Goal: Use online tool/utility

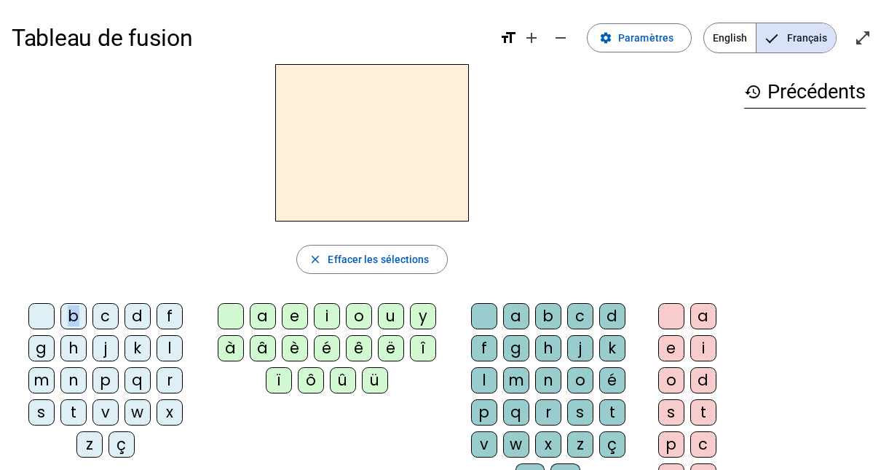
drag, startPoint x: 79, startPoint y: 316, endPoint x: 358, endPoint y: 148, distance: 325.8
click at [358, 148] on div "close [PERSON_NAME] les sélections b c d f g h j k l m n p q r s t v w x z ç a …" at bounding box center [372, 298] width 721 height 469
click at [358, 148] on h2 at bounding box center [372, 142] width 194 height 157
click at [79, 315] on div "b" at bounding box center [73, 316] width 26 height 26
click at [296, 353] on div "è" at bounding box center [295, 348] width 26 height 26
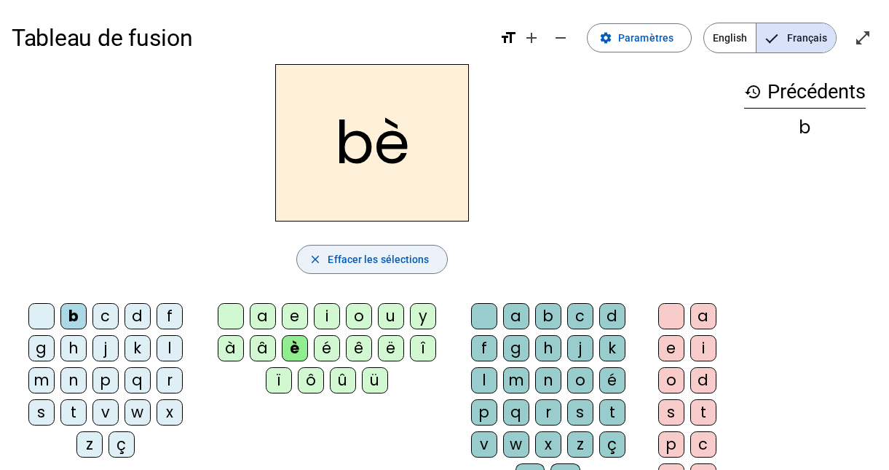
click at [419, 262] on span "Effacer les sélections" at bounding box center [378, 259] width 101 height 17
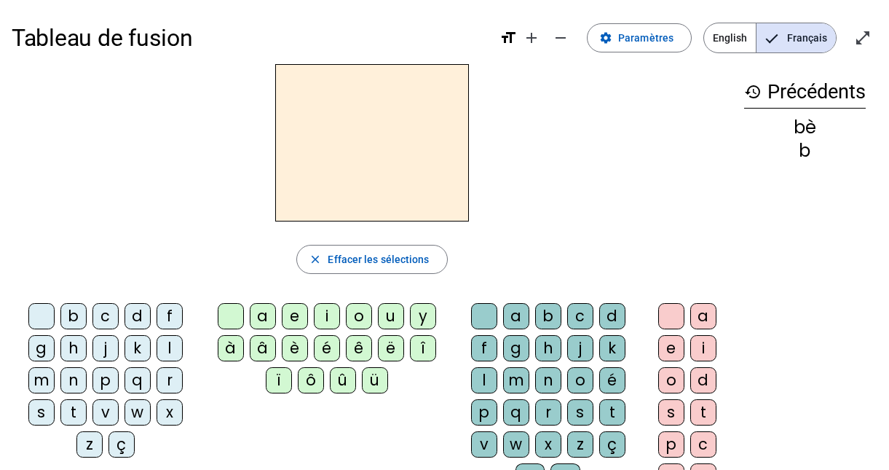
click at [616, 383] on div "é" at bounding box center [613, 380] width 26 height 26
click at [138, 347] on div "k" at bounding box center [138, 348] width 26 height 26
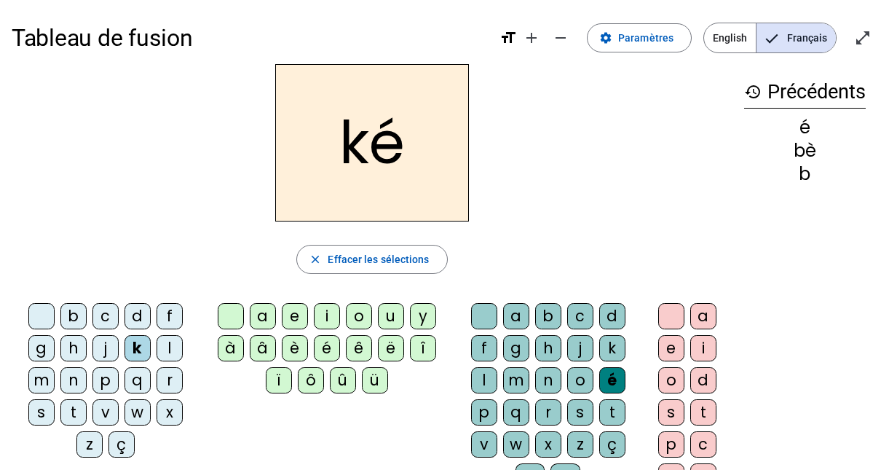
click at [127, 364] on letter-bubble "k" at bounding box center [141, 351] width 32 height 32
click at [708, 350] on div "i" at bounding box center [704, 348] width 26 height 26
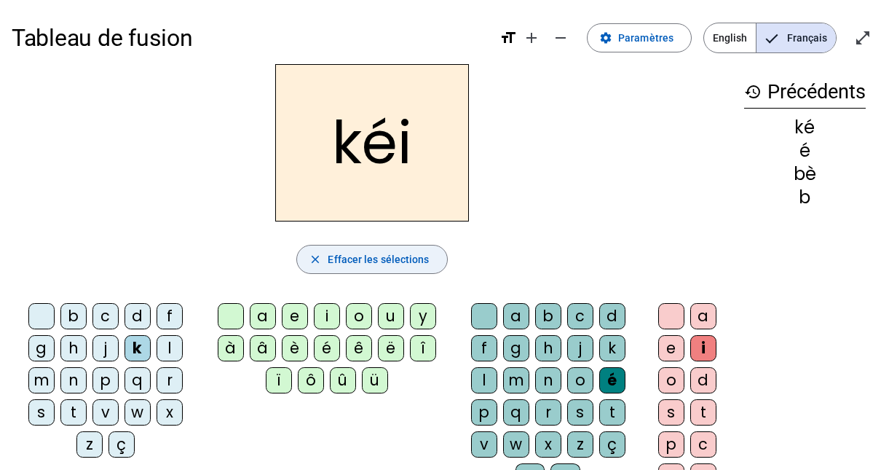
click at [373, 260] on span "Effacer les sélections" at bounding box center [378, 259] width 101 height 17
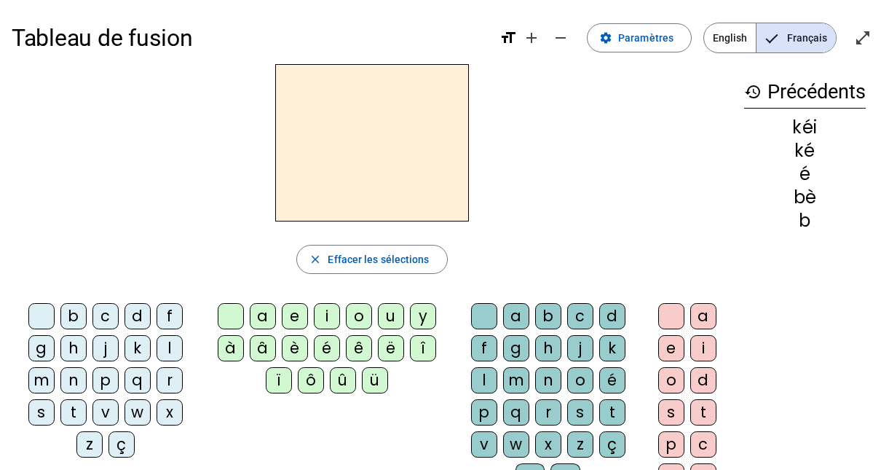
click at [750, 94] on mat-icon "history" at bounding box center [752, 91] width 17 height 17
click at [750, 92] on mat-icon "history" at bounding box center [752, 91] width 17 height 17
click at [803, 224] on div "b" at bounding box center [805, 220] width 122 height 17
click at [811, 221] on div "b" at bounding box center [805, 220] width 122 height 17
click at [743, 40] on span "English" at bounding box center [730, 37] width 52 height 29
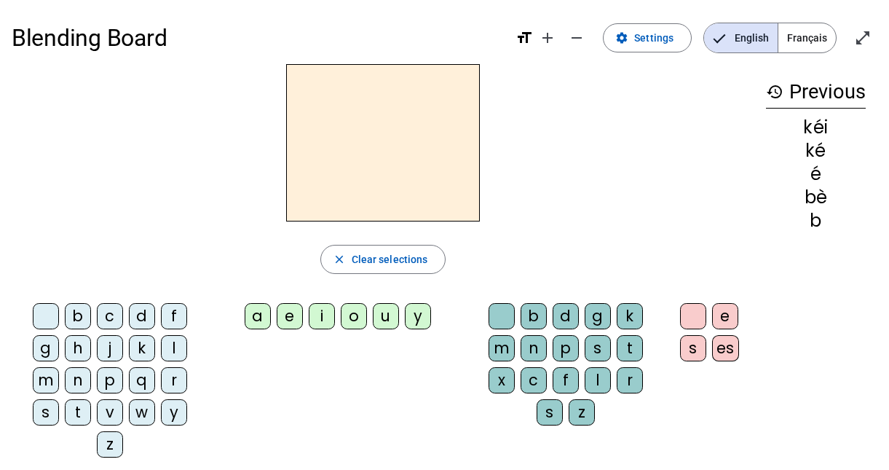
click at [804, 41] on span "Français" at bounding box center [808, 37] width 58 height 29
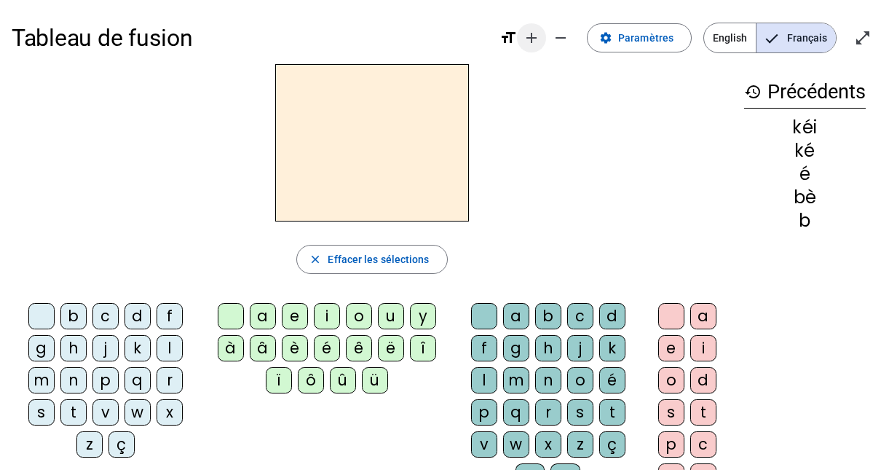
click at [535, 35] on mat-icon "add" at bounding box center [531, 37] width 17 height 17
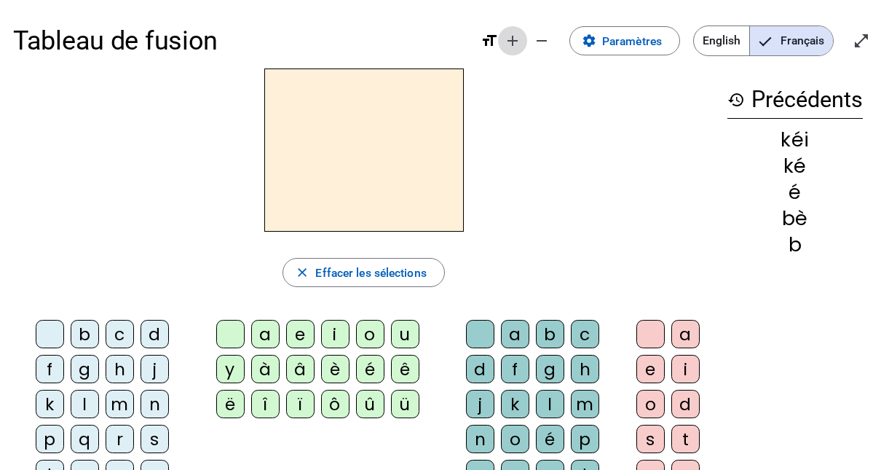
click at [520, 36] on mat-icon "add" at bounding box center [512, 40] width 17 height 17
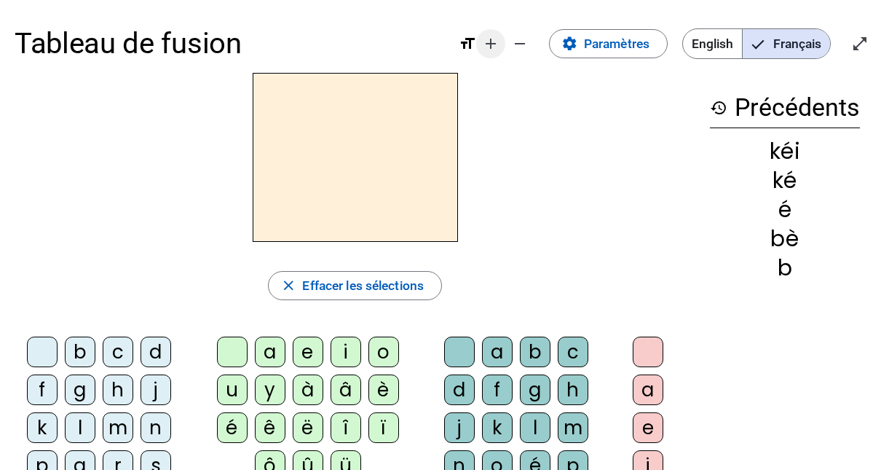
click at [487, 49] on mat-icon "add" at bounding box center [490, 43] width 17 height 17
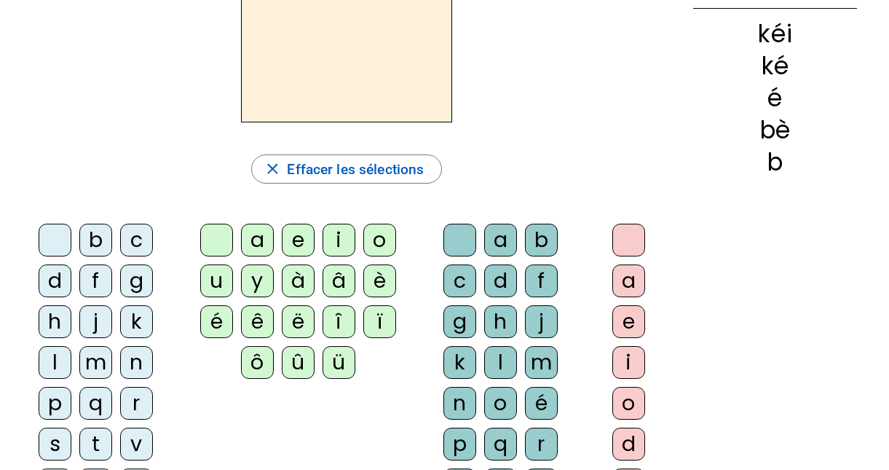
scroll to position [141, 0]
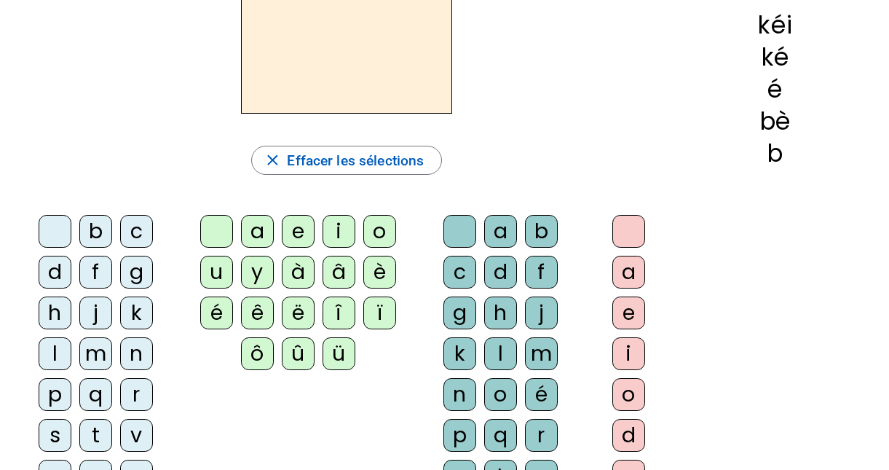
click at [783, 151] on div "b" at bounding box center [775, 153] width 164 height 24
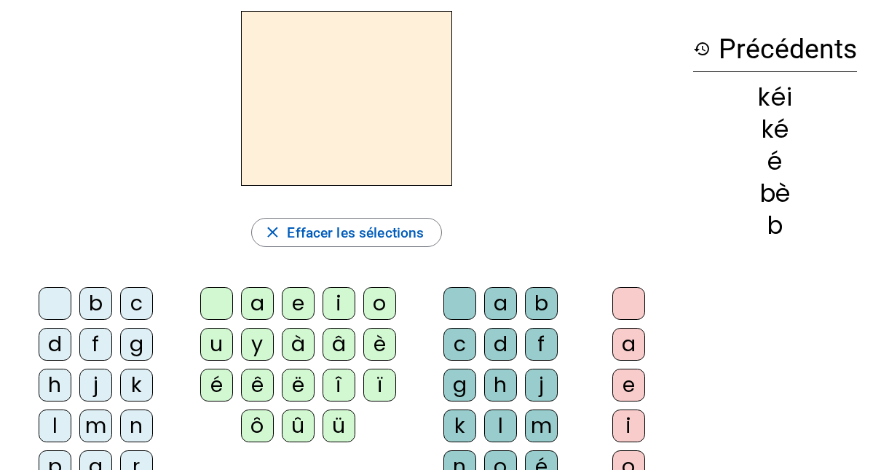
scroll to position [0, 0]
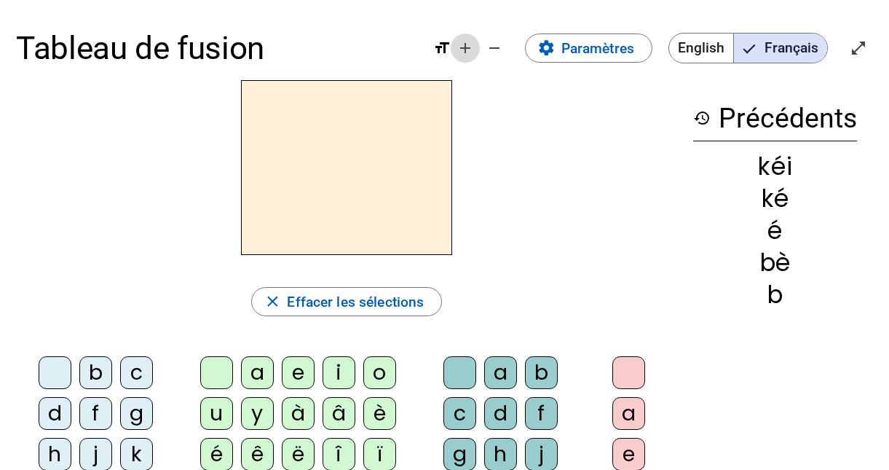
click at [471, 52] on mat-icon "add" at bounding box center [465, 47] width 17 height 17
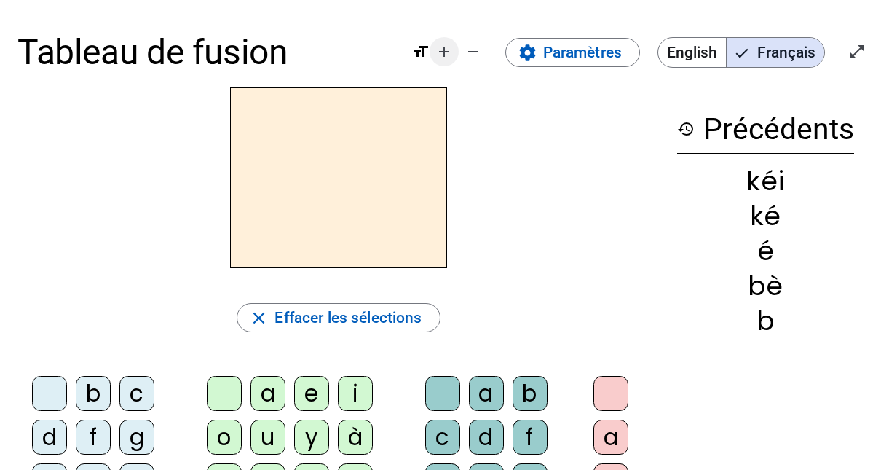
click at [471, 52] on mat-icon "remove" at bounding box center [473, 51] width 17 height 17
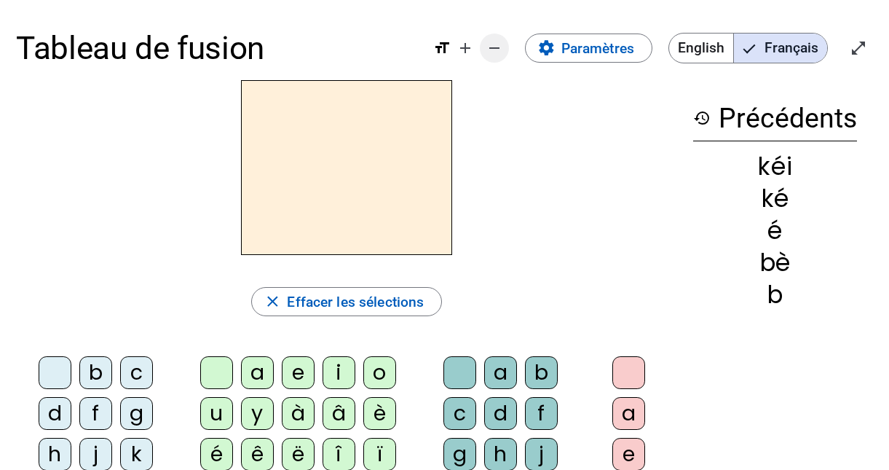
click at [492, 44] on mat-icon "remove" at bounding box center [494, 47] width 17 height 17
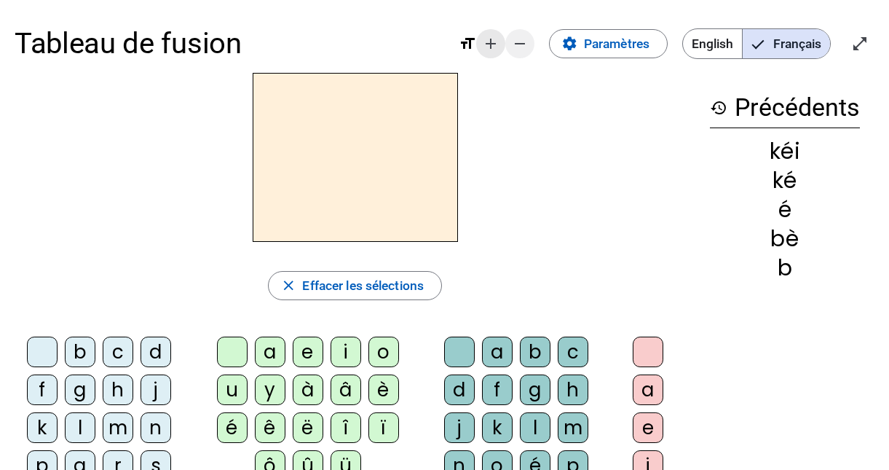
click at [492, 44] on mat-icon "add" at bounding box center [490, 43] width 17 height 17
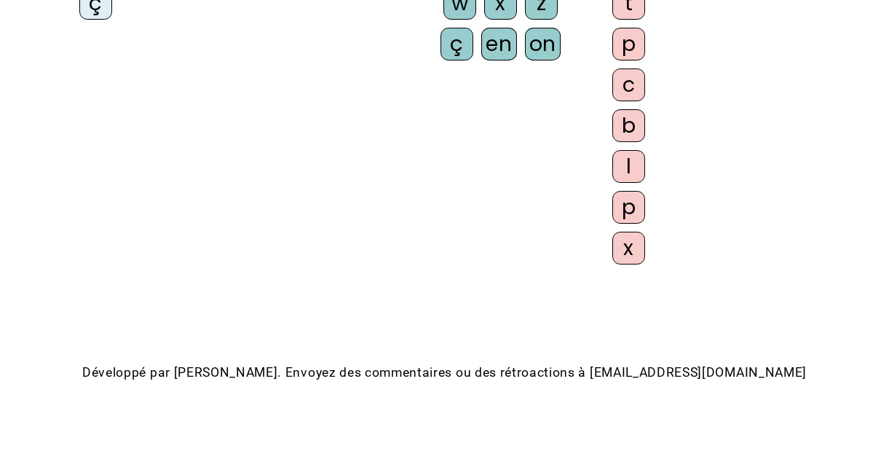
scroll to position [653, 0]
